Goal: Contribute content: Contribute content

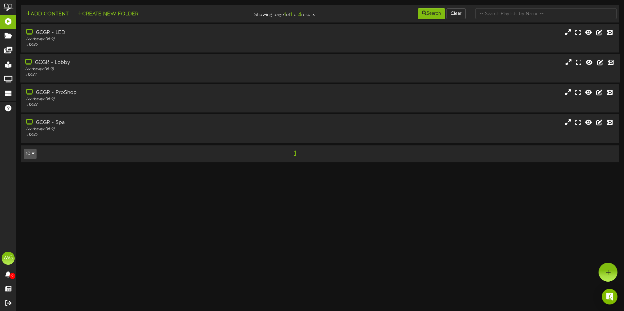
click at [71, 74] on div "# 15184" at bounding box center [145, 75] width 240 height 6
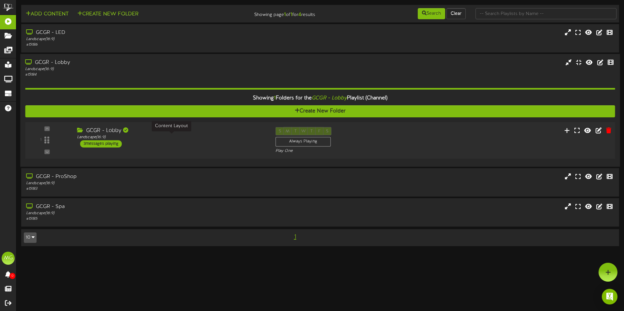
click at [142, 135] on div "Landscape ( 16:9 )" at bounding box center [171, 138] width 189 height 6
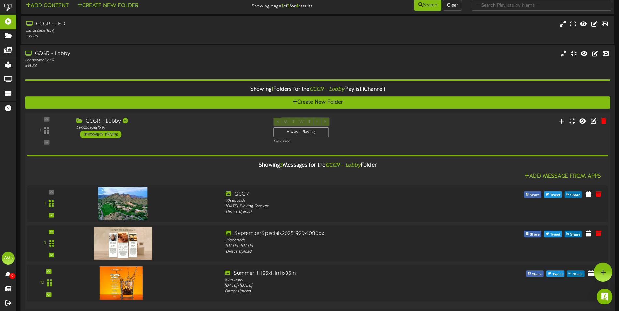
scroll to position [2, 0]
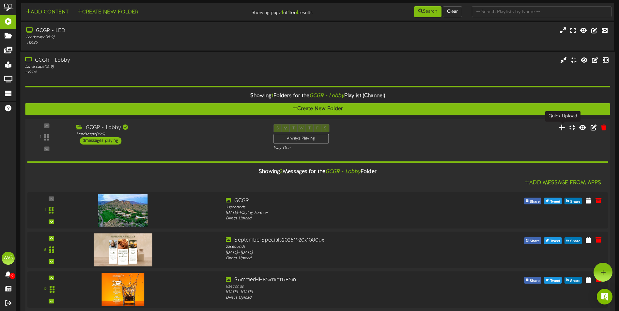
click at [561, 130] on icon at bounding box center [562, 127] width 7 height 7
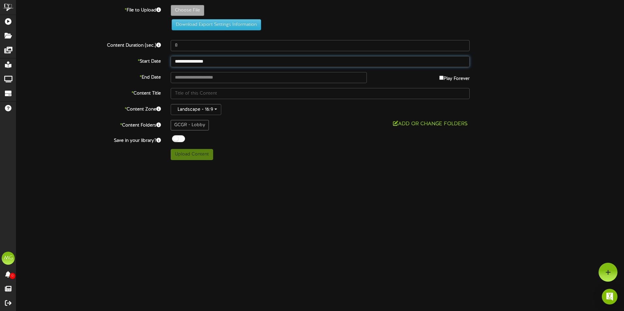
click at [209, 62] on input "**********" at bounding box center [320, 61] width 299 height 11
click at [424, 165] on html "ChannelValet Playlists Folders Messages My Library Groups Devices Help MG [PERS…" at bounding box center [312, 82] width 624 height 165
click at [200, 75] on input "text" at bounding box center [269, 77] width 196 height 11
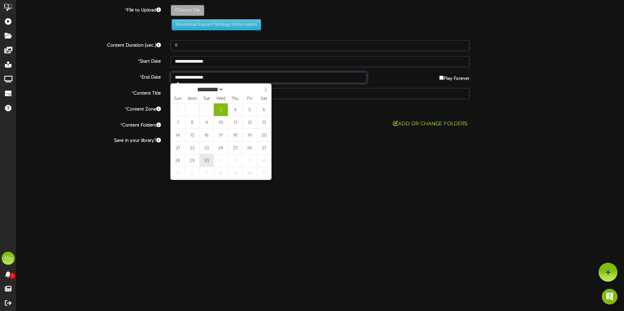
type input "**********"
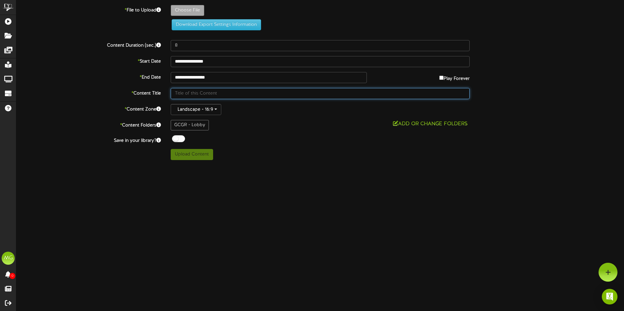
click at [201, 92] on input "text" at bounding box center [320, 93] width 299 height 11
type input "Home [GEOGRAPHIC_DATA]"
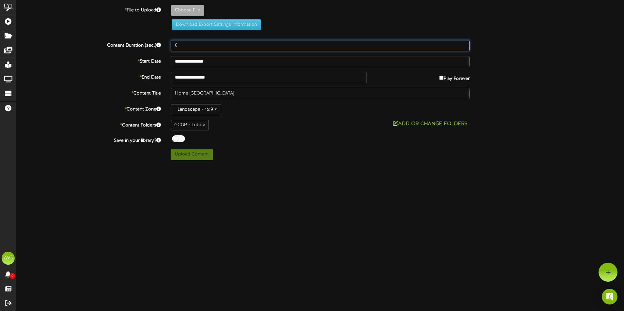
click at [406, 44] on input "8" at bounding box center [320, 45] width 299 height 11
click at [462, 45] on input "9" at bounding box center [320, 45] width 299 height 11
click at [463, 45] on input "10" at bounding box center [320, 45] width 299 height 11
click at [463, 45] on input "11" at bounding box center [320, 45] width 299 height 11
click at [463, 45] on input "12" at bounding box center [320, 45] width 299 height 11
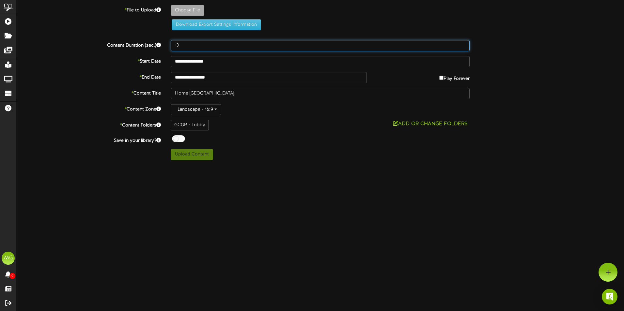
click at [463, 45] on input "13" at bounding box center [320, 45] width 299 height 11
click at [463, 45] on input "14" at bounding box center [320, 45] width 299 height 11
click at [463, 45] on input "15" at bounding box center [320, 45] width 299 height 11
click at [463, 45] on input "16" at bounding box center [320, 45] width 299 height 11
click at [463, 45] on input "17" at bounding box center [320, 45] width 299 height 11
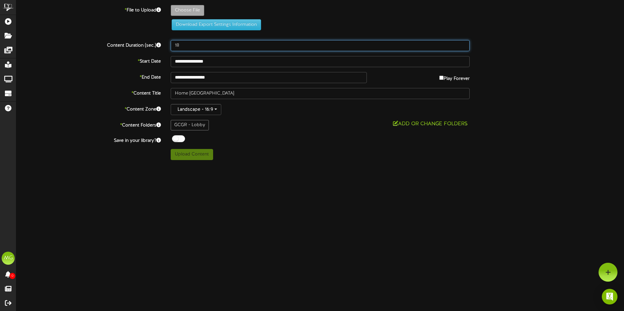
click at [463, 45] on input "18" at bounding box center [320, 45] width 299 height 11
click at [463, 45] on input "19" at bounding box center [320, 45] width 299 height 11
type input "20"
click at [463, 45] on input "20" at bounding box center [320, 45] width 299 height 11
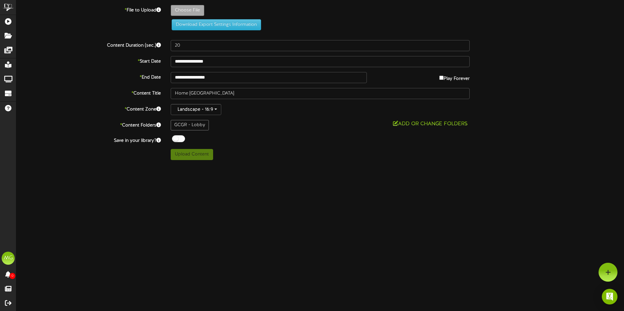
click at [343, 165] on html "ChannelValet Playlists Folders Messages My Library Groups Devices Help MG [PERS…" at bounding box center [312, 82] width 624 height 165
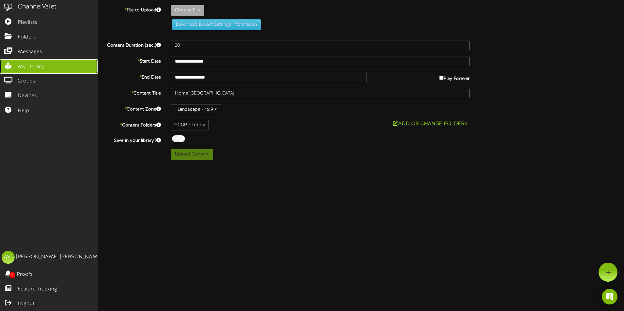
click at [30, 72] on link "My Library" at bounding box center [49, 66] width 98 height 15
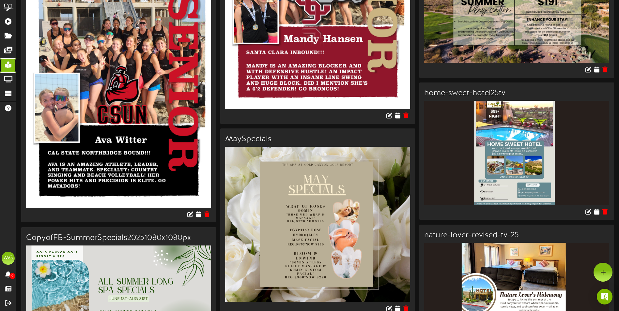
scroll to position [718, 0]
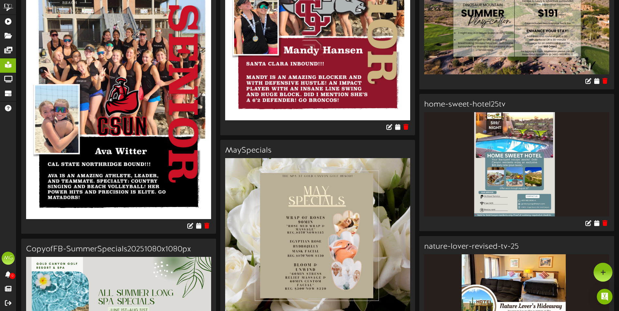
click at [538, 165] on img at bounding box center [516, 164] width 185 height 104
click at [594, 226] on icon at bounding box center [596, 222] width 6 height 7
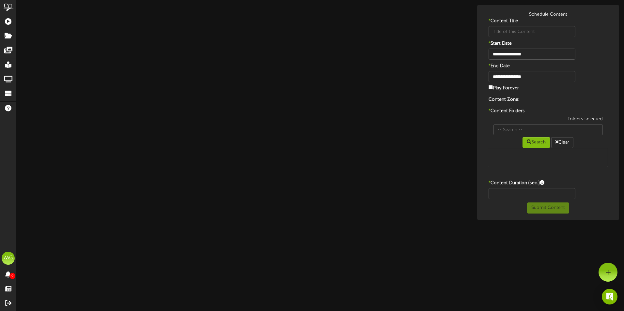
type input "home-sweet-hotel25tv"
type input "8"
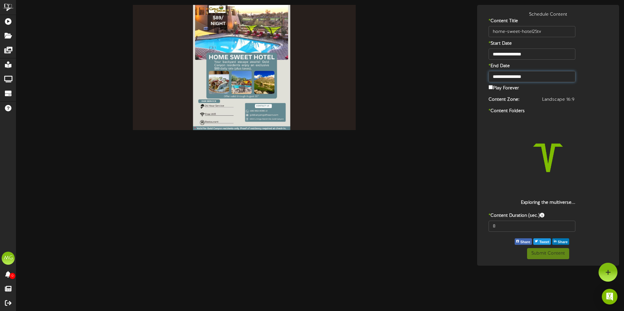
click at [533, 73] on input "**********" at bounding box center [531, 76] width 87 height 11
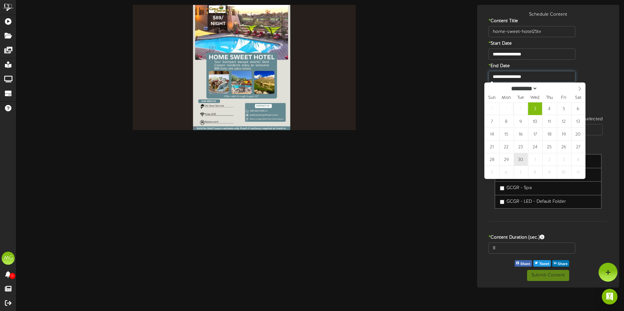
type input "**********"
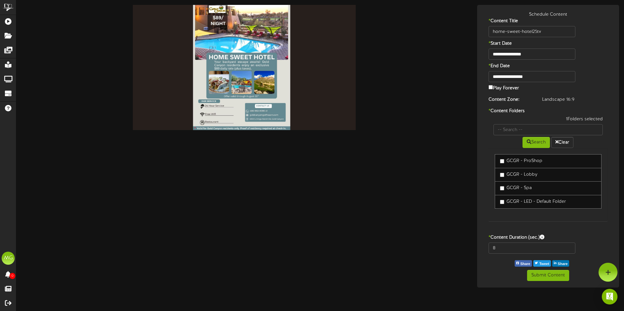
click at [504, 173] on label "GCGR - Lobby" at bounding box center [519, 175] width 38 height 7
click at [515, 245] on input "8" at bounding box center [531, 248] width 87 height 11
drag, startPoint x: 497, startPoint y: 249, endPoint x: 481, endPoint y: 249, distance: 16.3
click at [481, 249] on div "8" at bounding box center [548, 250] width 139 height 14
type input "20"
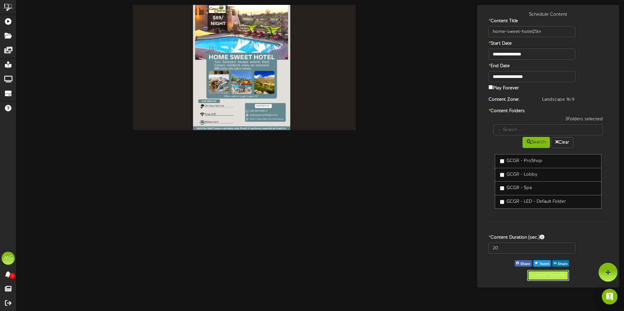
click at [553, 280] on button "Submit Content" at bounding box center [548, 275] width 42 height 11
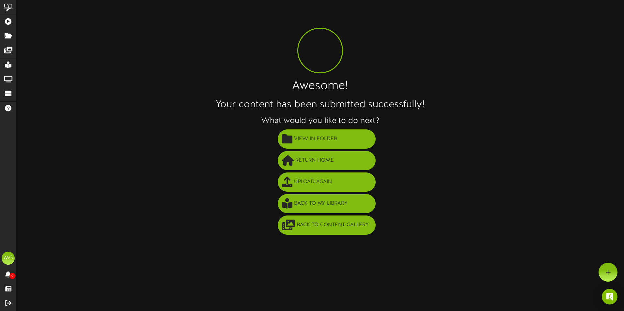
click at [510, 168] on li "Return Home" at bounding box center [326, 161] width 594 height 22
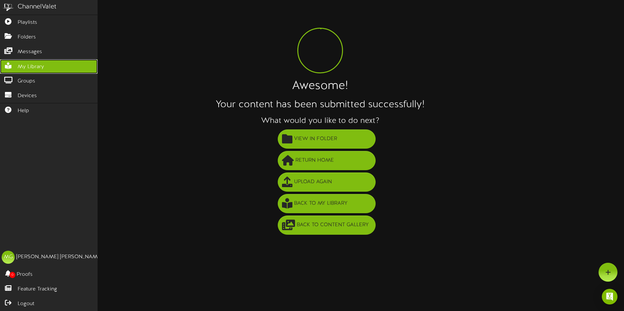
drag, startPoint x: 43, startPoint y: 65, endPoint x: 61, endPoint y: 66, distance: 18.3
click at [43, 65] on span "My Library" at bounding box center [31, 67] width 26 height 8
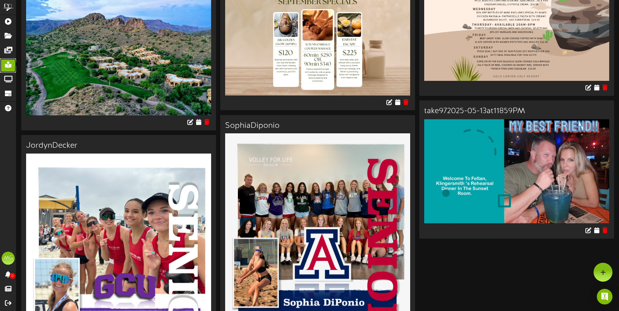
scroll to position [1593, 0]
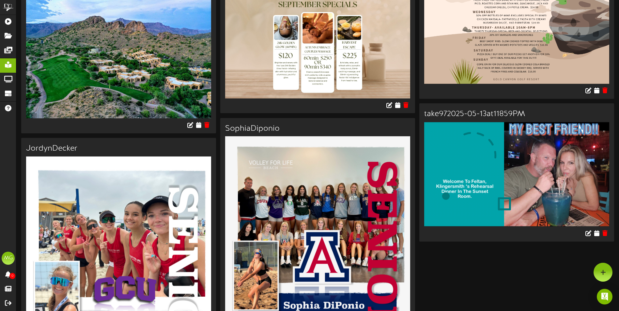
click at [528, 170] on img at bounding box center [516, 174] width 185 height 105
click at [597, 237] on icon at bounding box center [596, 233] width 6 height 7
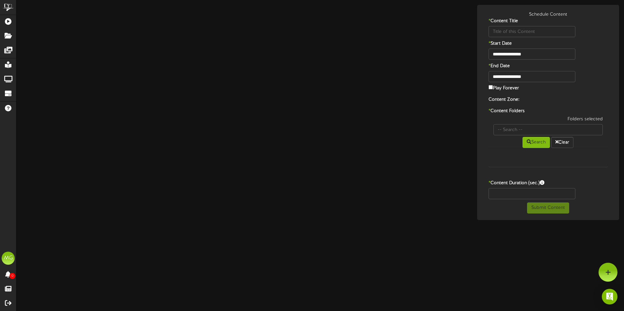
type input "take972025-05-13at11859PM"
type input "8"
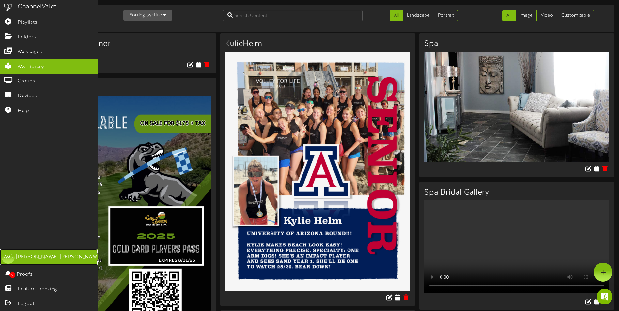
drag, startPoint x: 23, startPoint y: 262, endPoint x: 33, endPoint y: 259, distance: 9.7
click at [23, 261] on div "[PERSON_NAME]" at bounding box center [59, 257] width 86 height 8
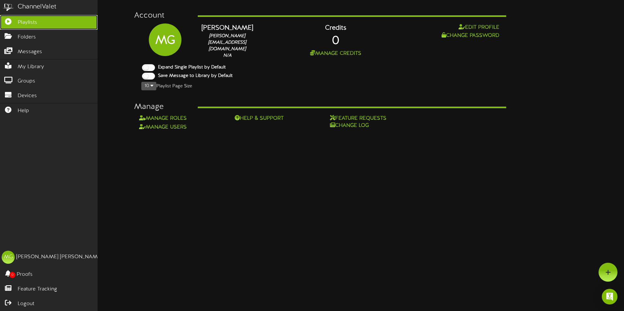
click at [12, 16] on link "Playlists" at bounding box center [49, 22] width 98 height 15
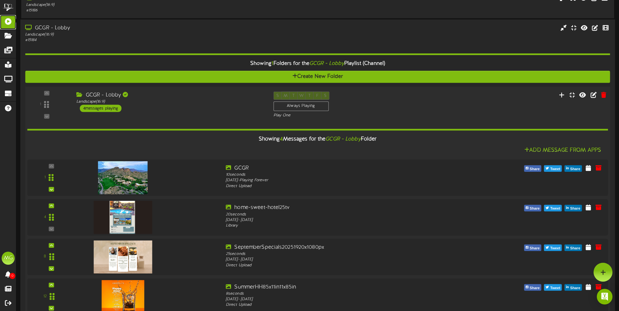
scroll to position [8, 0]
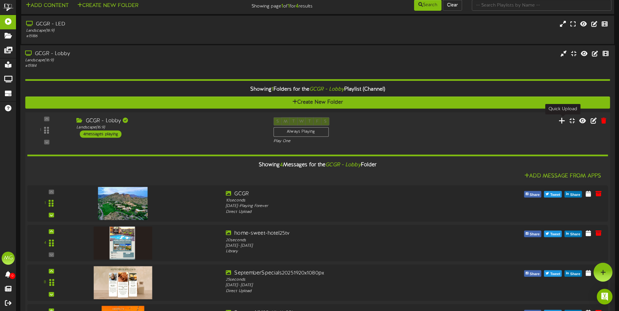
click at [562, 121] on icon at bounding box center [562, 120] width 7 height 7
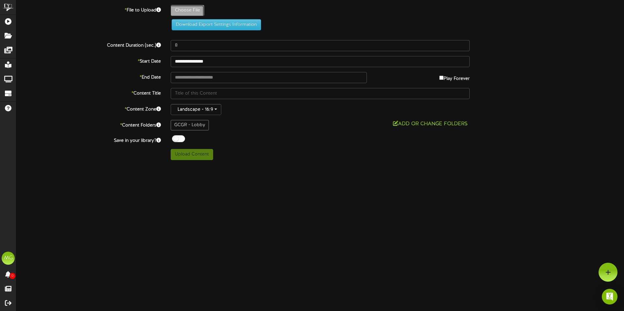
type input "**********"
type input "BrettB-day"
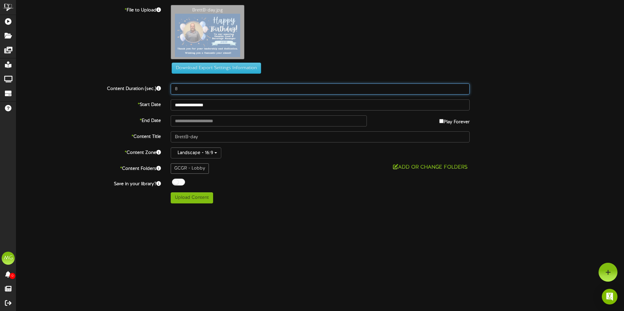
drag, startPoint x: 189, startPoint y: 90, endPoint x: 170, endPoint y: 90, distance: 19.6
click at [170, 90] on div "8" at bounding box center [320, 89] width 309 height 11
type input "15"
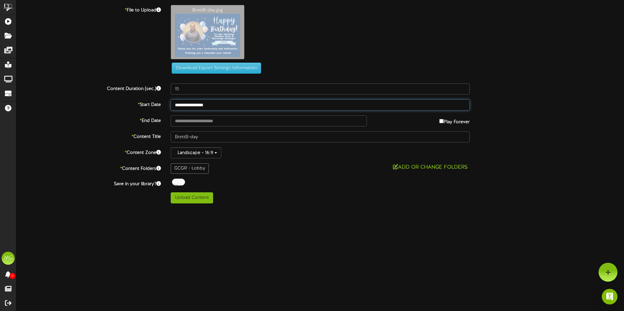
click at [201, 105] on input "**********" at bounding box center [320, 105] width 299 height 11
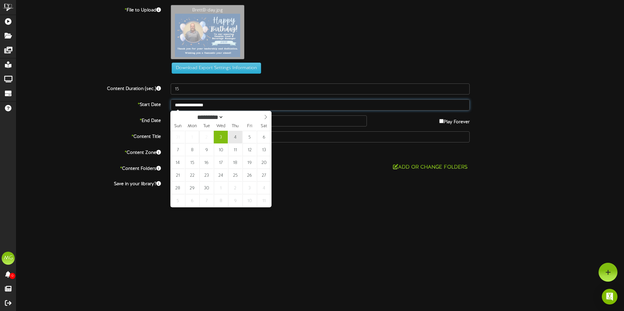
type input "**********"
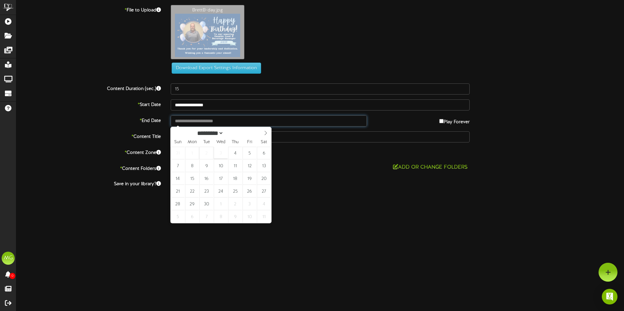
click at [186, 125] on input "text" at bounding box center [269, 120] width 196 height 11
type input "**********"
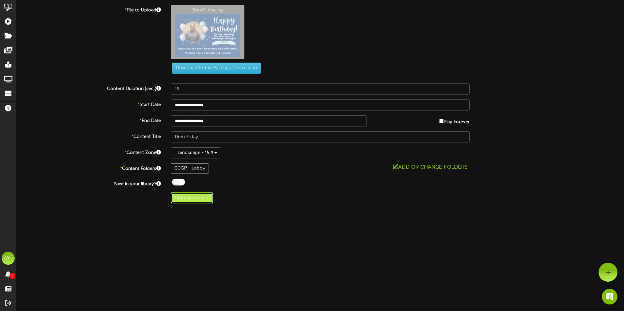
click at [195, 200] on button "Upload Content" at bounding box center [192, 197] width 42 height 11
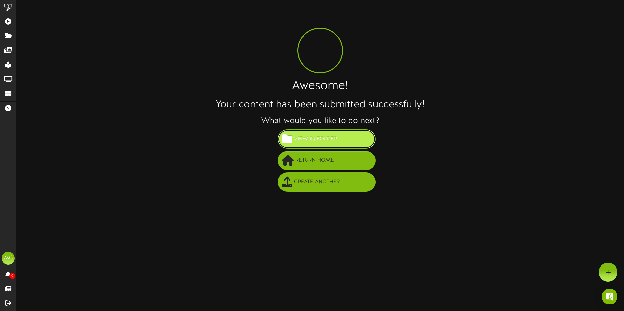
click at [299, 147] on button "View in Folder" at bounding box center [327, 139] width 98 height 19
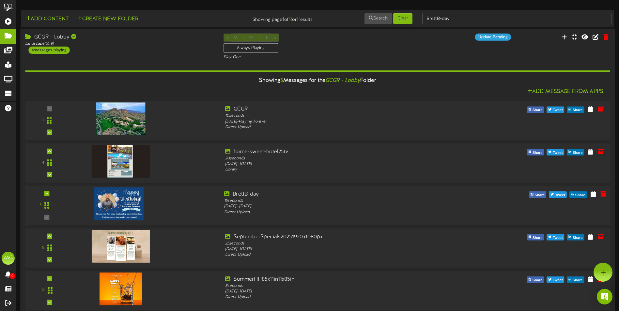
click at [197, 208] on div at bounding box center [145, 202] width 148 height 23
click at [595, 194] on icon at bounding box center [593, 193] width 6 height 7
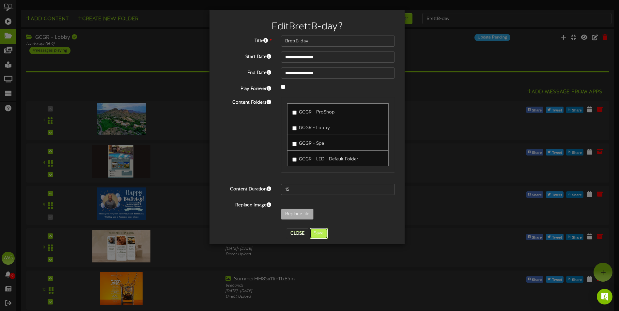
click at [319, 233] on button "Save" at bounding box center [319, 233] width 18 height 11
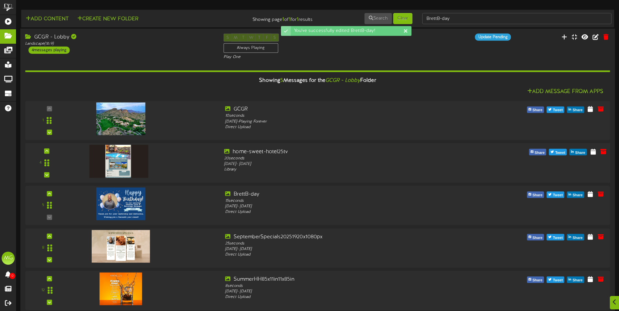
scroll to position [8, 0]
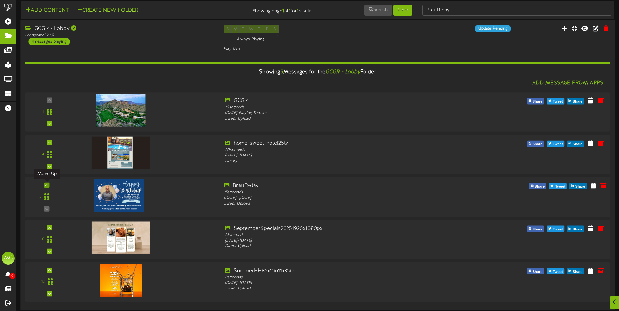
click at [48, 185] on icon at bounding box center [46, 185] width 3 height 3
click at [48, 185] on div "5" at bounding box center [46, 197] width 39 height 30
